Goal: Navigation & Orientation: Find specific page/section

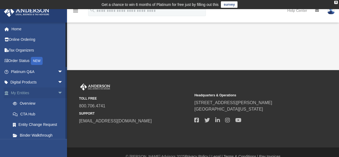
click at [58, 95] on span "arrow_drop_down" at bounding box center [63, 92] width 11 height 11
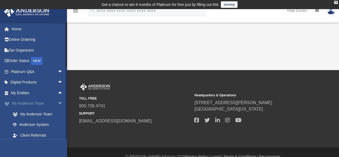
click at [45, 101] on link "My [PERSON_NAME] Team arrow_drop_down" at bounding box center [37, 103] width 67 height 11
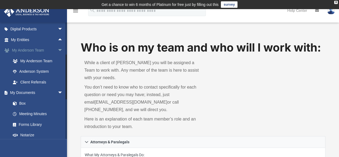
scroll to position [53, 0]
click at [50, 98] on link "Box" at bounding box center [40, 103] width 64 height 11
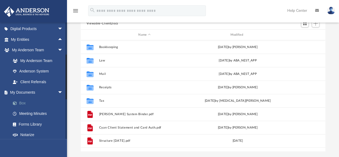
scroll to position [61, 0]
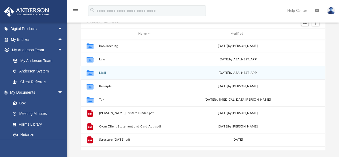
click at [255, 71] on div "[DATE] by ABA_NEST_APP" at bounding box center [237, 73] width 91 height 5
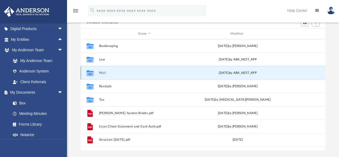
click at [115, 71] on button "Mail" at bounding box center [144, 72] width 91 height 3
click at [115, 73] on button "Mail" at bounding box center [144, 72] width 91 height 3
click at [103, 72] on button "Mail" at bounding box center [144, 72] width 91 height 3
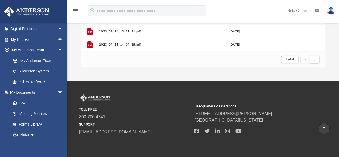
scroll to position [143, 0]
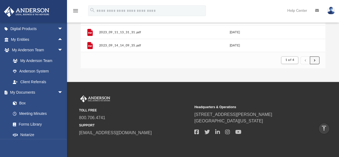
click at [315, 60] on span "submit" at bounding box center [315, 59] width 2 height 3
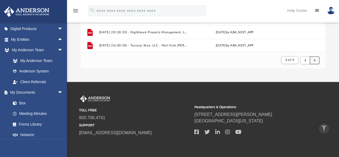
click at [314, 59] on button "submit" at bounding box center [315, 60] width 10 height 8
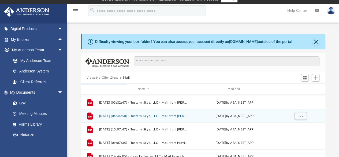
click at [277, 117] on div "[DATE] by ABA_NEST_APP" at bounding box center [234, 115] width 89 height 5
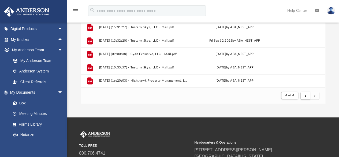
scroll to position [110, 0]
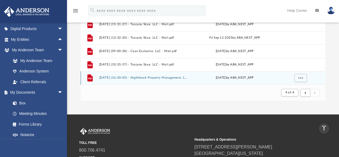
click at [160, 76] on button "[DATE] (16:20:03) - Nighthawk Property Management, LLC - Mail.pdf" at bounding box center [143, 77] width 89 height 3
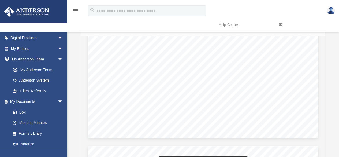
scroll to position [198, 0]
